Goal: Information Seeking & Learning: Learn about a topic

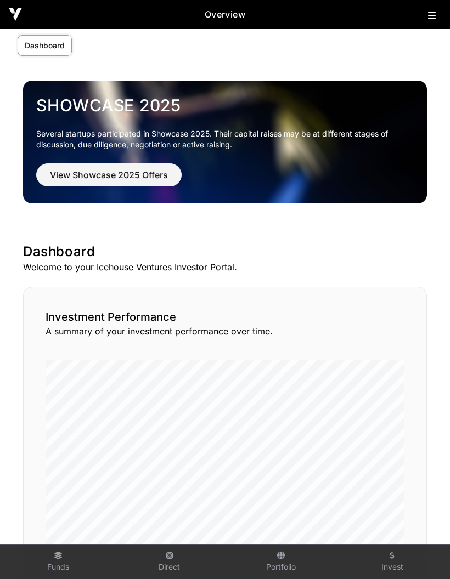
click at [428, 16] on icon at bounding box center [432, 15] width 8 height 9
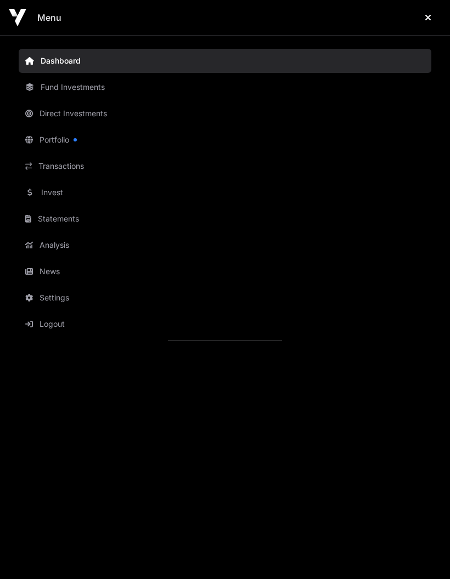
click at [63, 145] on link "Portfolio" at bounding box center [225, 140] width 412 height 24
click at [58, 145] on link "Portfolio" at bounding box center [225, 140] width 412 height 24
click at [45, 142] on link "Portfolio" at bounding box center [225, 140] width 412 height 24
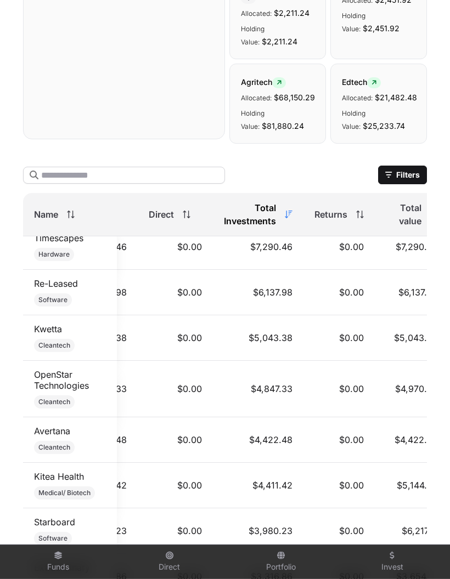
scroll to position [588, 49]
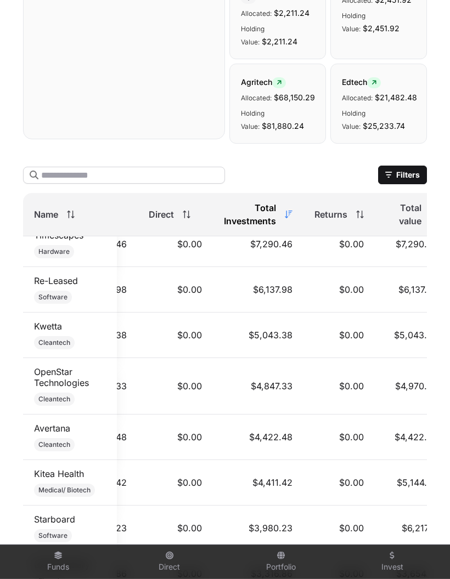
click at [51, 324] on link "Kwetta" at bounding box center [48, 326] width 28 height 11
click at [46, 330] on link "Kwetta" at bounding box center [48, 326] width 28 height 11
click at [41, 330] on link "Kwetta" at bounding box center [48, 326] width 28 height 11
click at [40, 330] on link "Kwetta" at bounding box center [48, 326] width 28 height 11
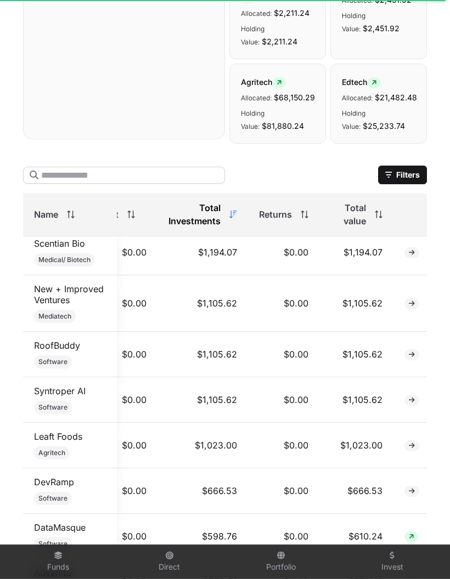
scroll to position [1693, 105]
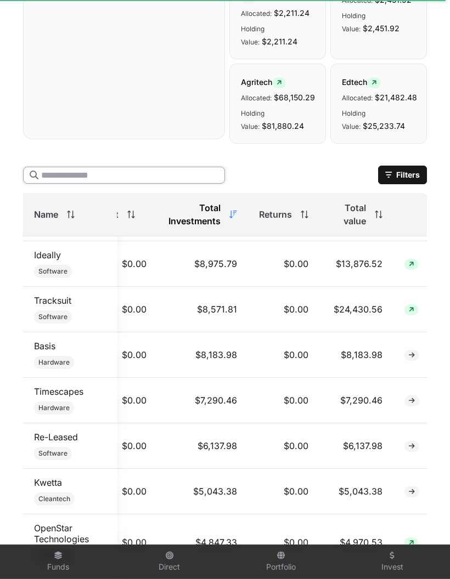
click at [67, 177] on input "text" at bounding box center [124, 175] width 202 height 17
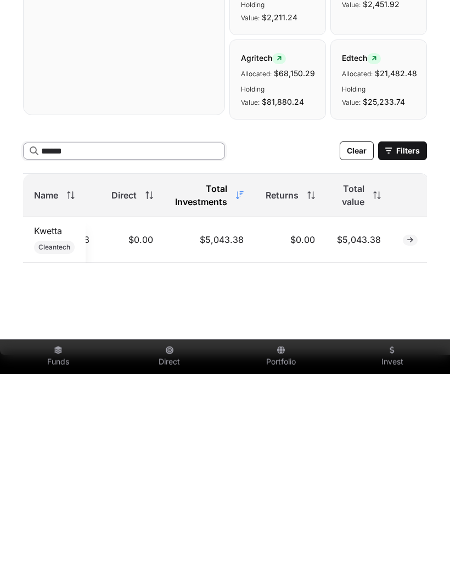
scroll to position [260, 0]
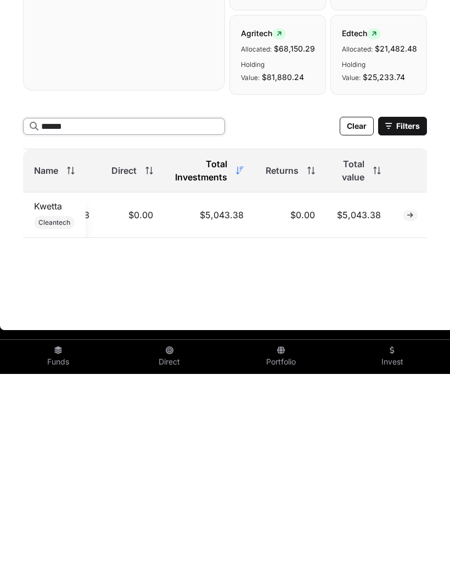
type input "******"
click at [53, 421] on span "Cleantech" at bounding box center [54, 427] width 41 height 13
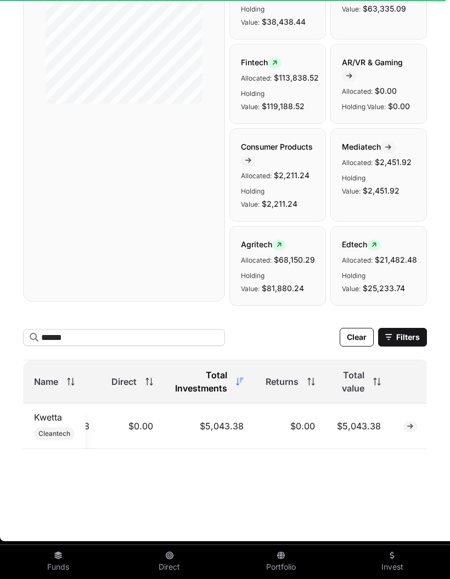
click at [45, 417] on link "Kwetta" at bounding box center [48, 417] width 28 height 11
click at [46, 416] on link "Kwetta" at bounding box center [48, 417] width 28 height 11
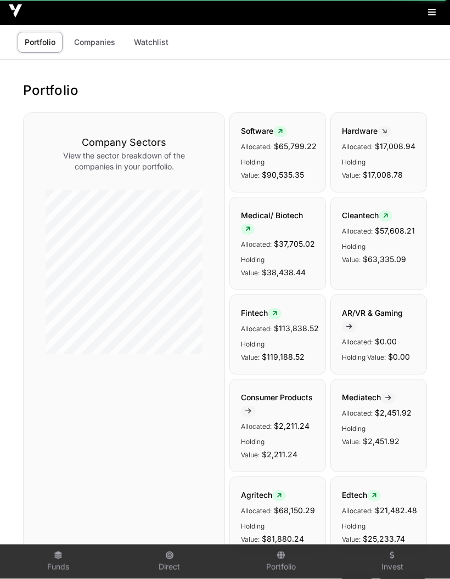
scroll to position [0, 0]
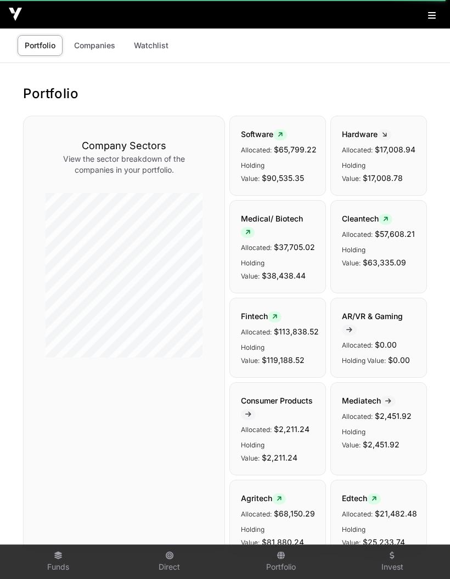
click at [87, 51] on link "Companies" at bounding box center [94, 45] width 55 height 21
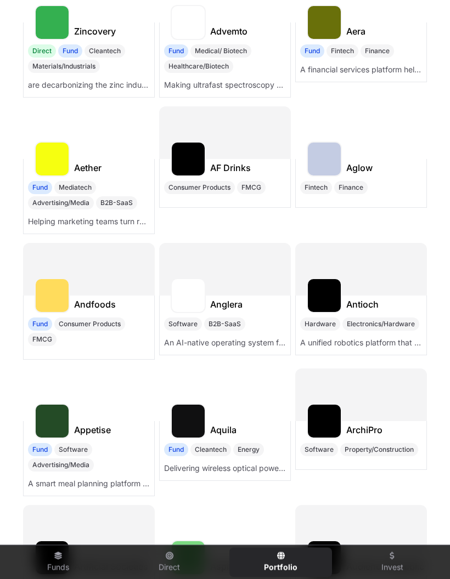
scroll to position [1163, 0]
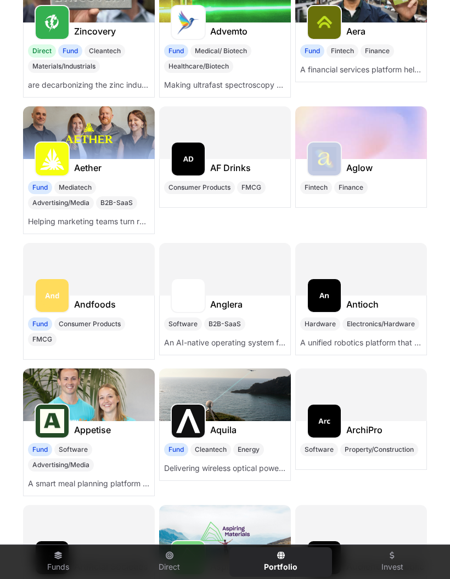
click at [195, 422] on img at bounding box center [188, 421] width 24 height 24
click at [226, 425] on h1 "Aquila" at bounding box center [223, 429] width 26 height 13
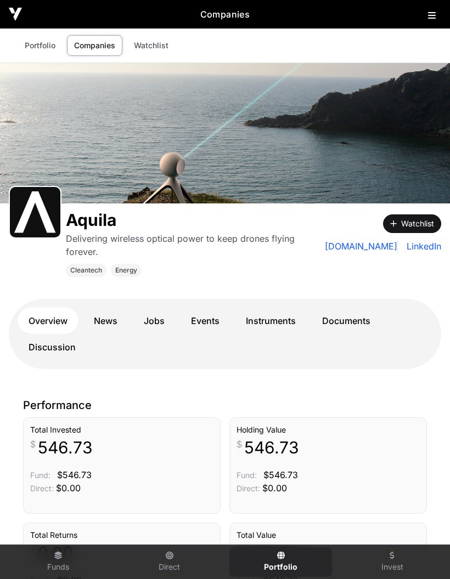
click at [109, 308] on link "News" at bounding box center [106, 321] width 46 height 26
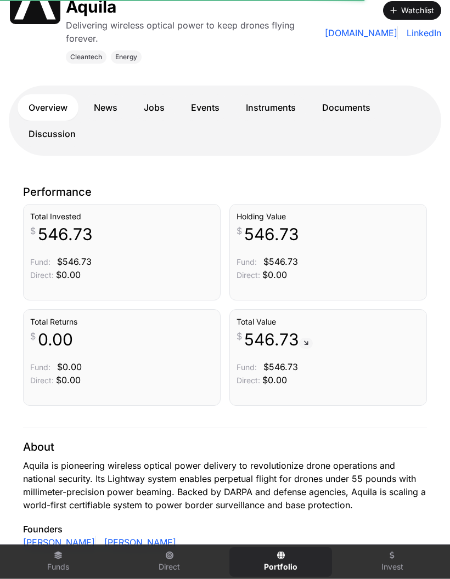
scroll to position [214, 0]
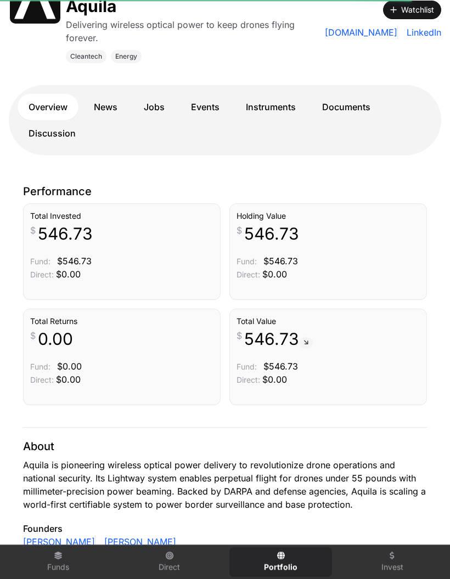
scroll to position [153, 0]
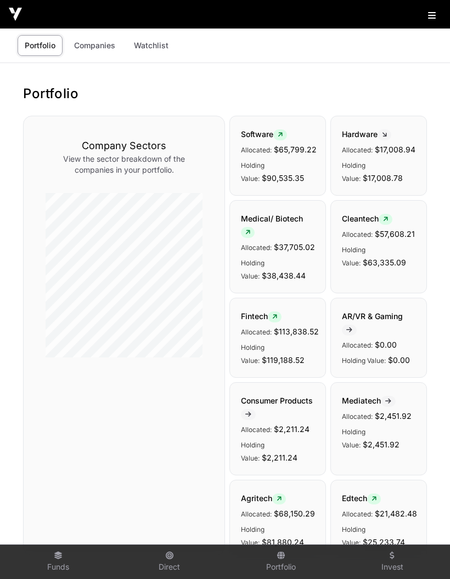
scroll to position [153, 0]
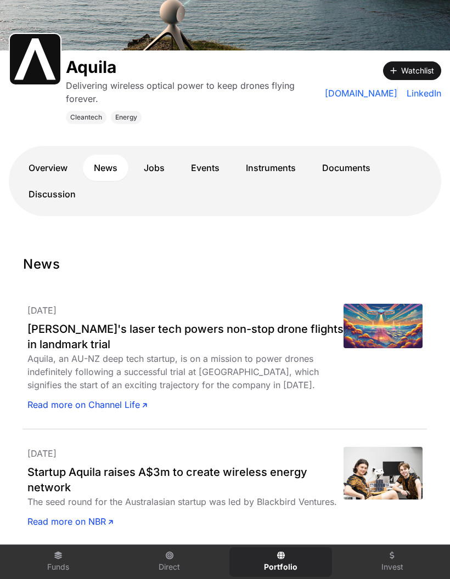
click at [46, 155] on link "Overview" at bounding box center [48, 168] width 61 height 26
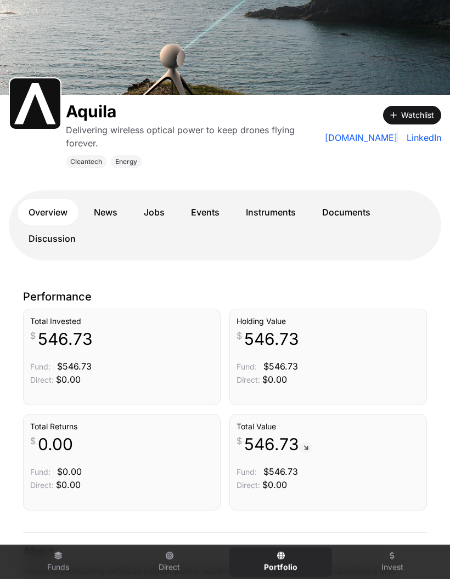
scroll to position [108, 0]
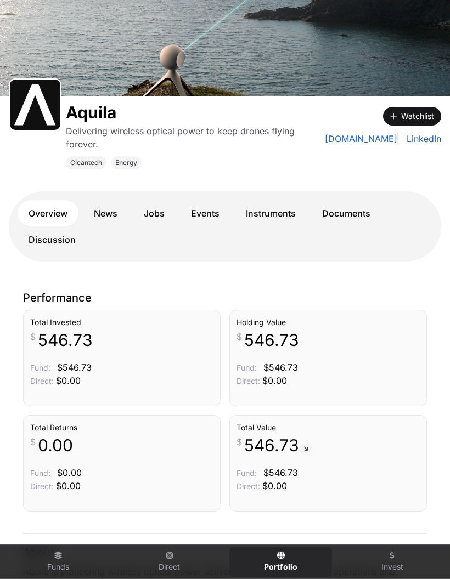
click at [99, 200] on link "News" at bounding box center [106, 213] width 46 height 26
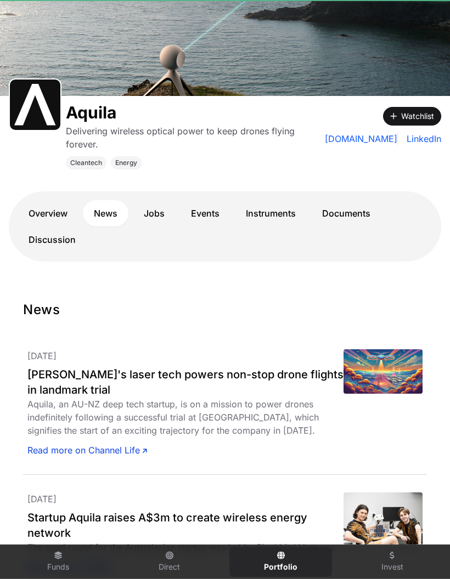
click at [105, 200] on link "News" at bounding box center [106, 213] width 46 height 26
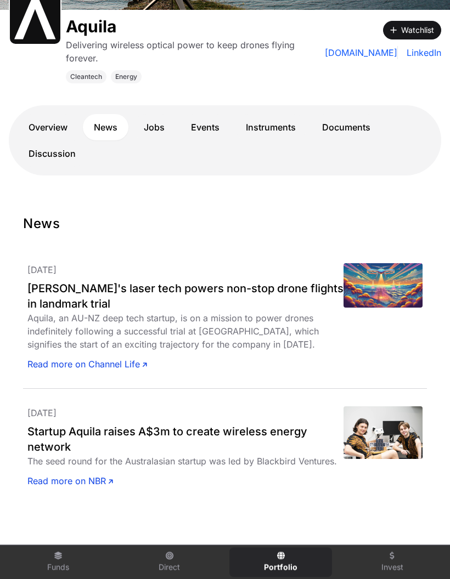
scroll to position [193, 0]
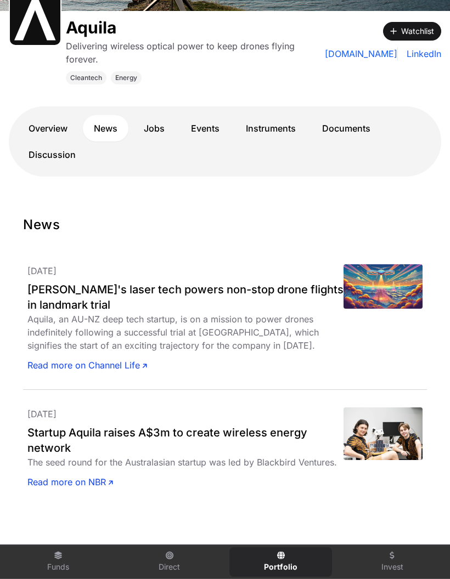
click at [342, 120] on link "Documents" at bounding box center [346, 128] width 70 height 26
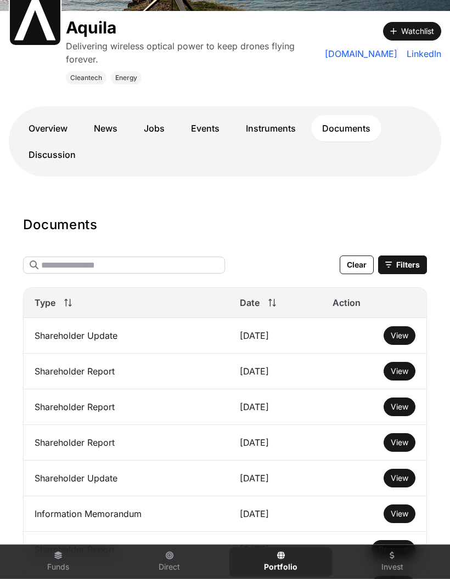
click at [401, 331] on span "View" at bounding box center [400, 335] width 18 height 9
